Goal: Information Seeking & Learning: Check status

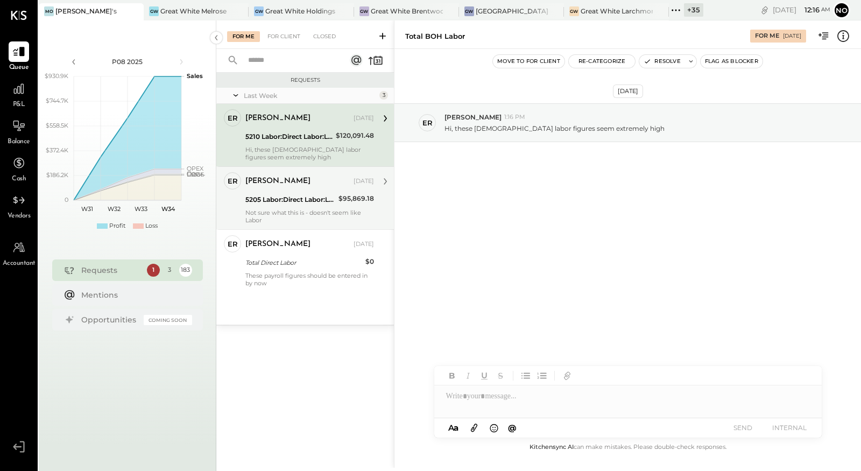
click at [295, 194] on div "5205 Labor:Direct Labor:Labor, FOH" at bounding box center [290, 199] width 90 height 11
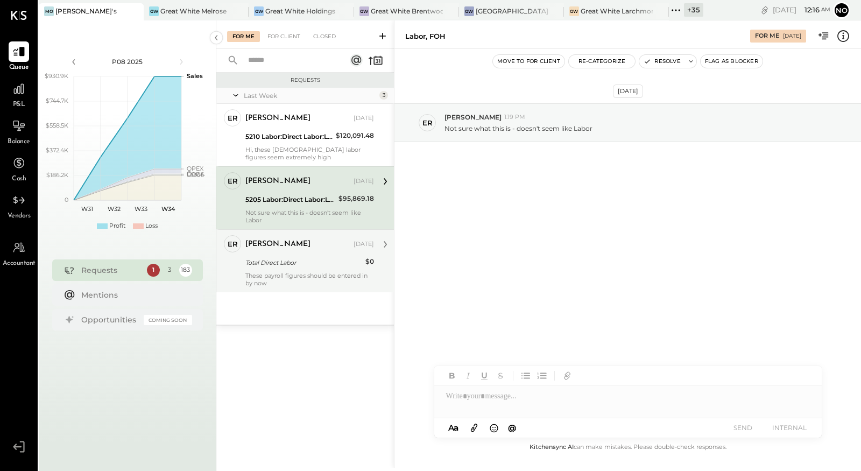
click at [300, 272] on div "These payroll figures should be entered in by now" at bounding box center [309, 279] width 129 height 15
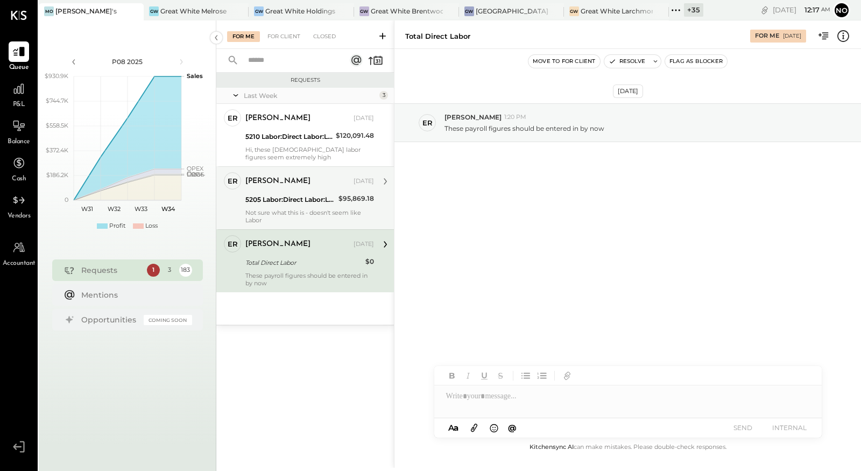
click at [311, 202] on div "5205 Labor:Direct Labor:Labor, FOH" at bounding box center [290, 199] width 90 height 11
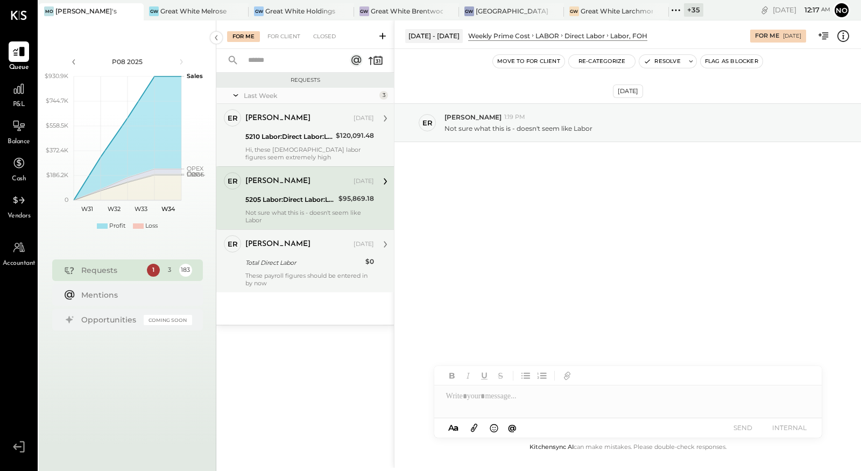
click at [310, 138] on div "5210 Labor:Direct Labor:Labor, BOH" at bounding box center [288, 136] width 87 height 11
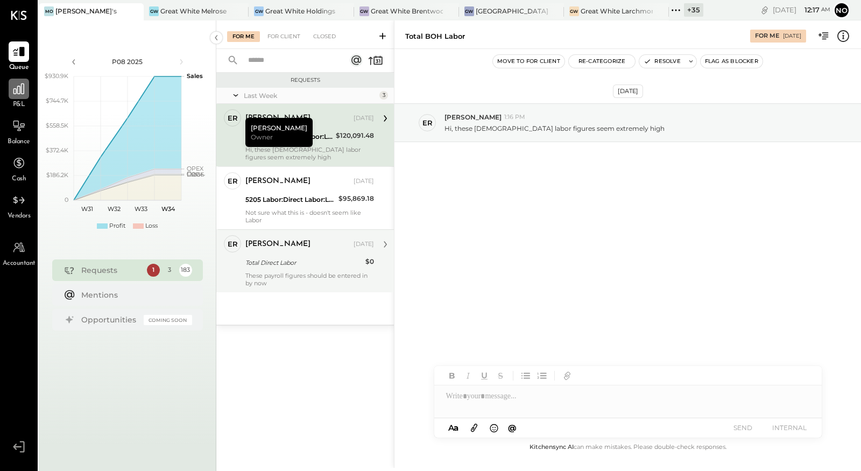
click at [19, 92] on icon at bounding box center [19, 89] width 14 height 14
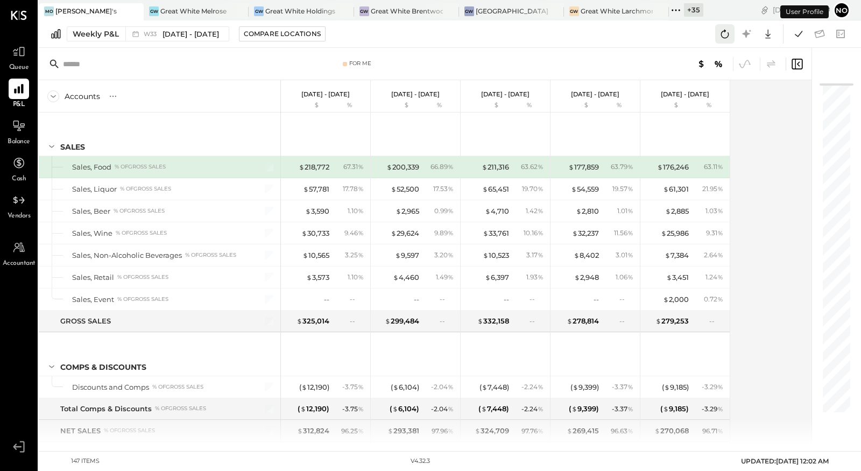
click at [725, 36] on icon at bounding box center [725, 34] width 14 height 14
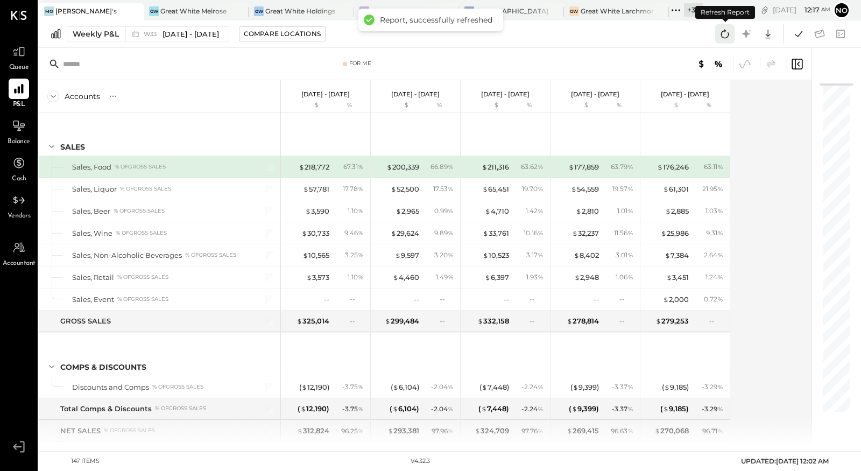
click at [725, 36] on icon at bounding box center [725, 34] width 14 height 14
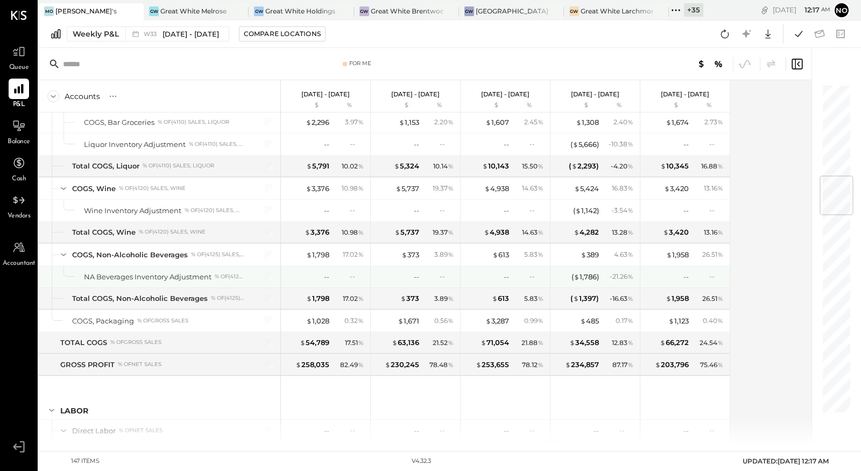
scroll to position [829, 0]
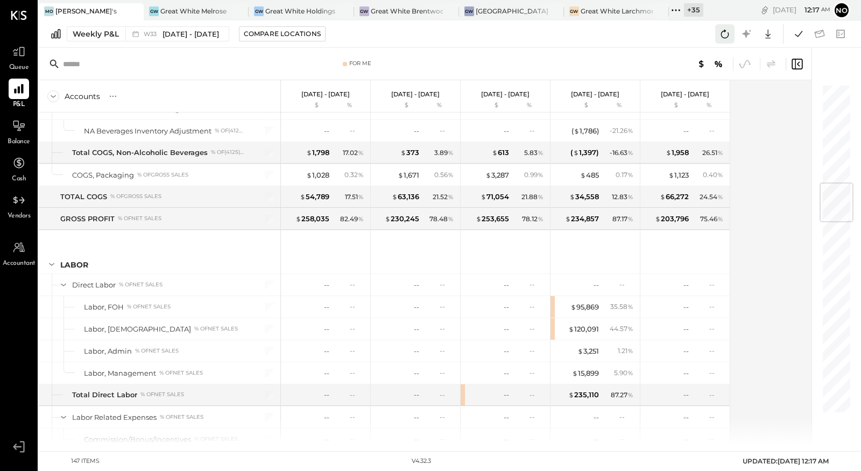
click at [727, 38] on icon at bounding box center [725, 34] width 14 height 14
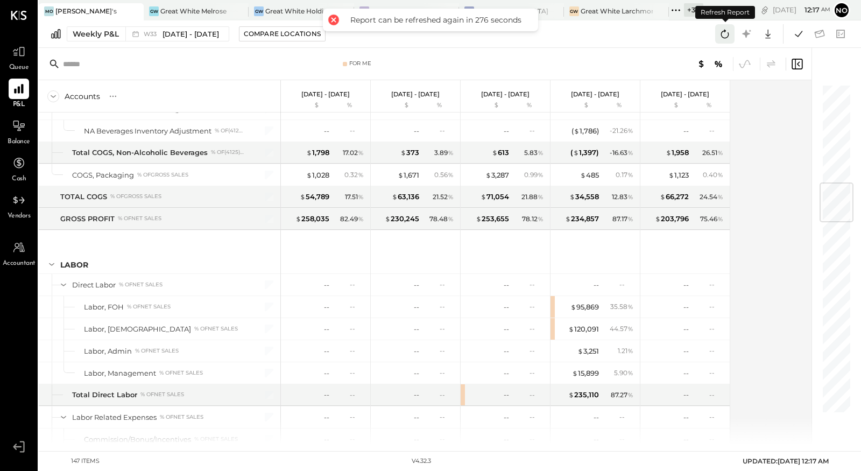
click at [725, 36] on icon at bounding box center [725, 34] width 14 height 14
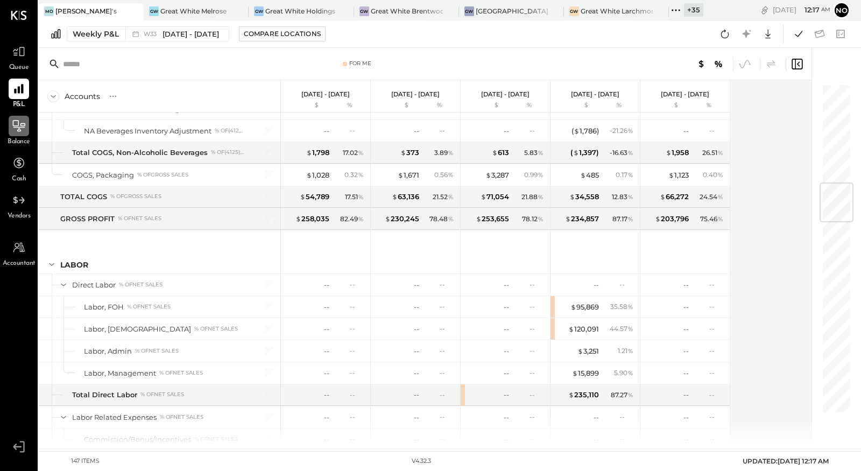
click at [17, 131] on icon at bounding box center [19, 125] width 12 height 11
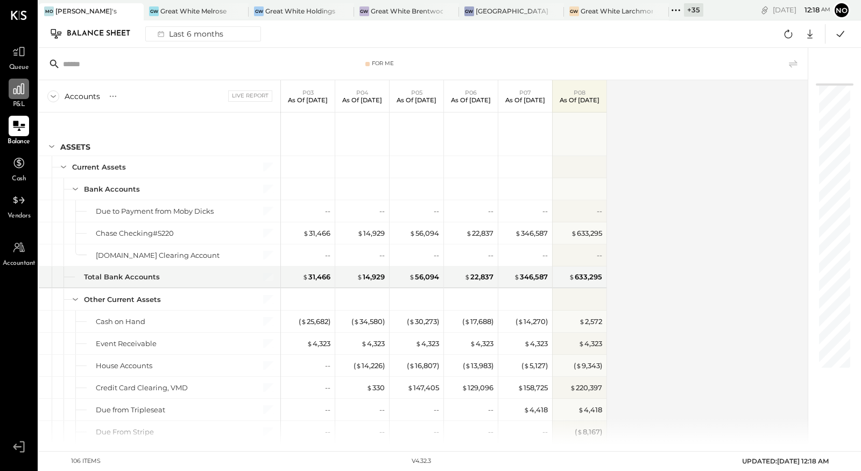
click at [13, 95] on div at bounding box center [19, 89] width 20 height 20
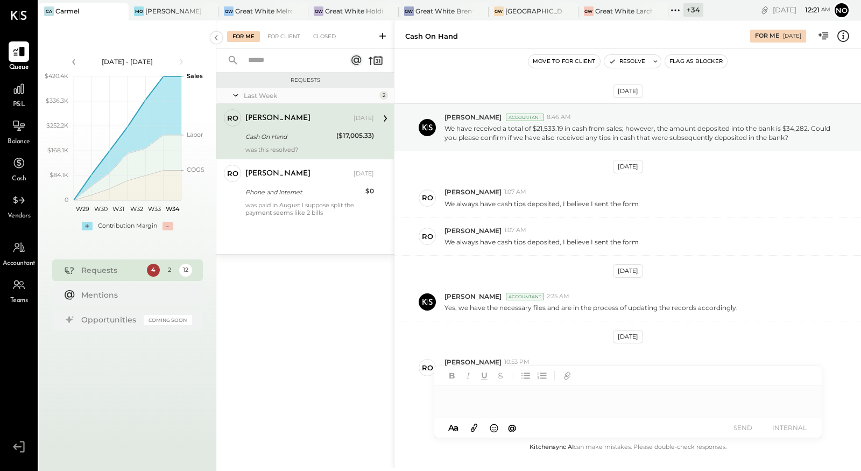
scroll to position [23, 0]
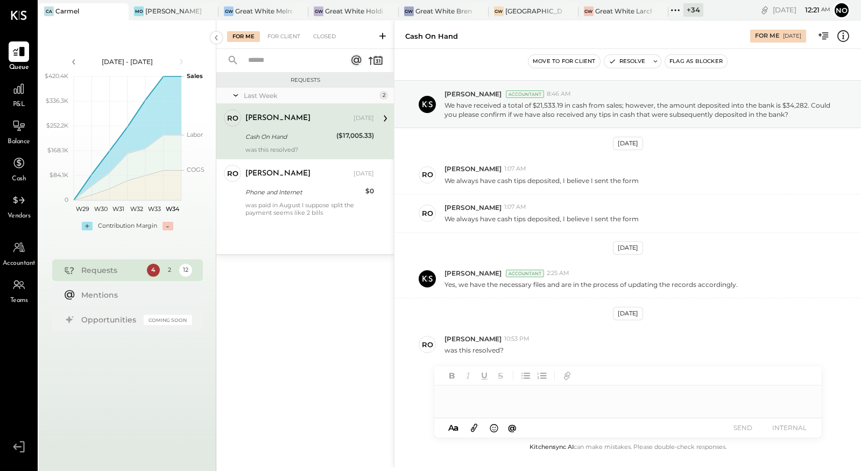
click at [267, 129] on div "[PERSON_NAME] [DATE] Cash On Hand ($17,005.33) was this resolved?" at bounding box center [309, 131] width 129 height 44
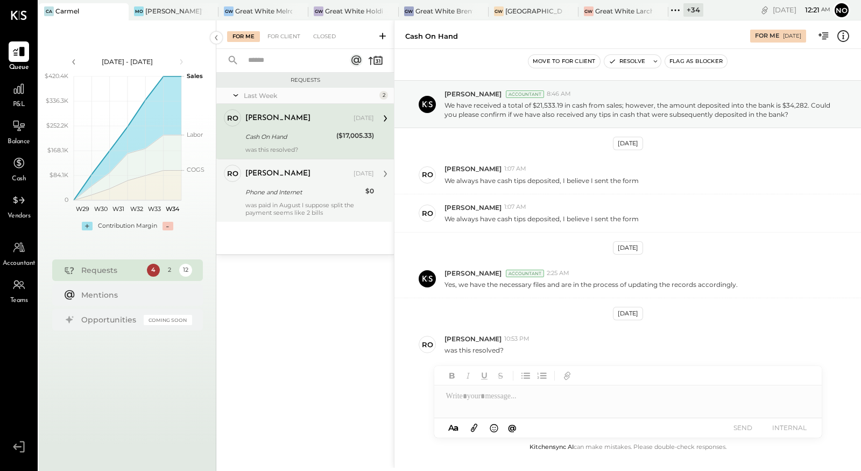
click at [322, 210] on div "was paid in August I suppose split the payment seems like 2 bills" at bounding box center [309, 208] width 129 height 15
